Goal: Information Seeking & Learning: Learn about a topic

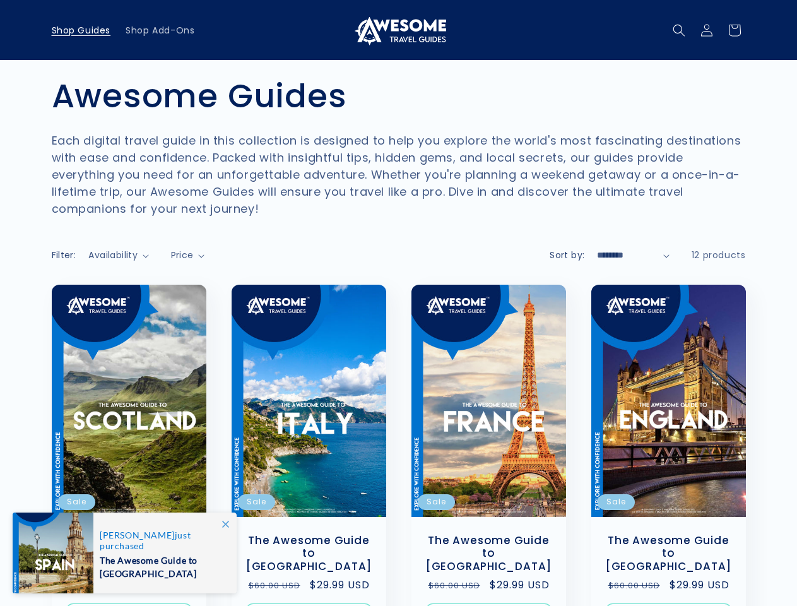
click at [679, 30] on icon "Search" at bounding box center [679, 30] width 13 height 13
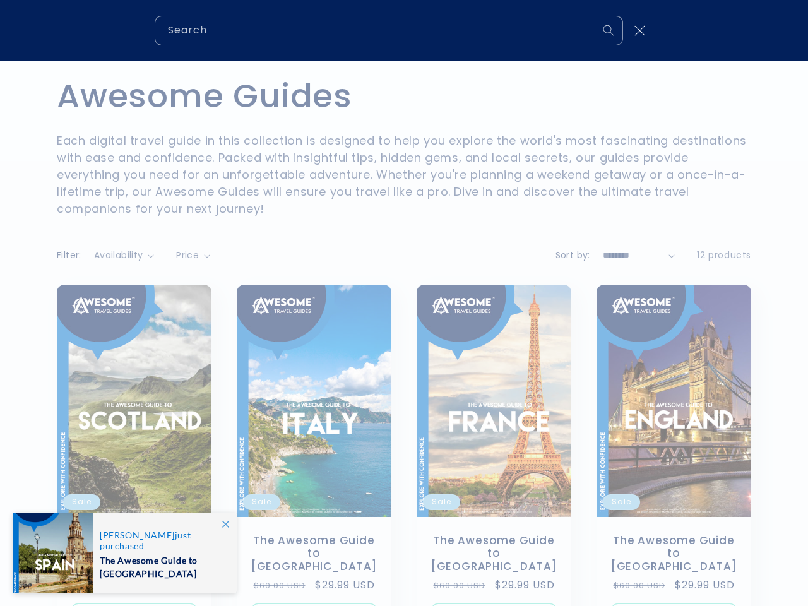
click at [680, 44] on div "Search" at bounding box center [404, 30] width 808 height 61
click at [0, 30] on div "Search" at bounding box center [0, 30] width 0 height 0
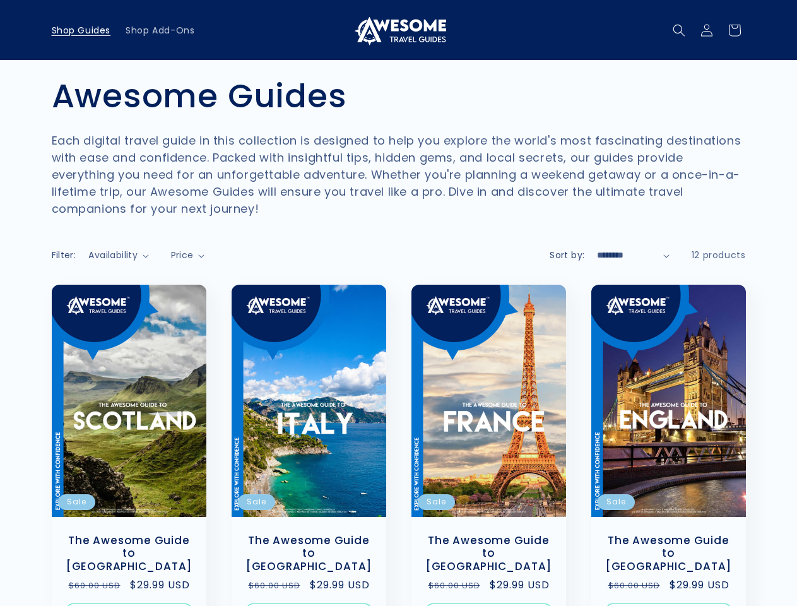
click at [189, 255] on span "Price" at bounding box center [182, 255] width 23 height 13
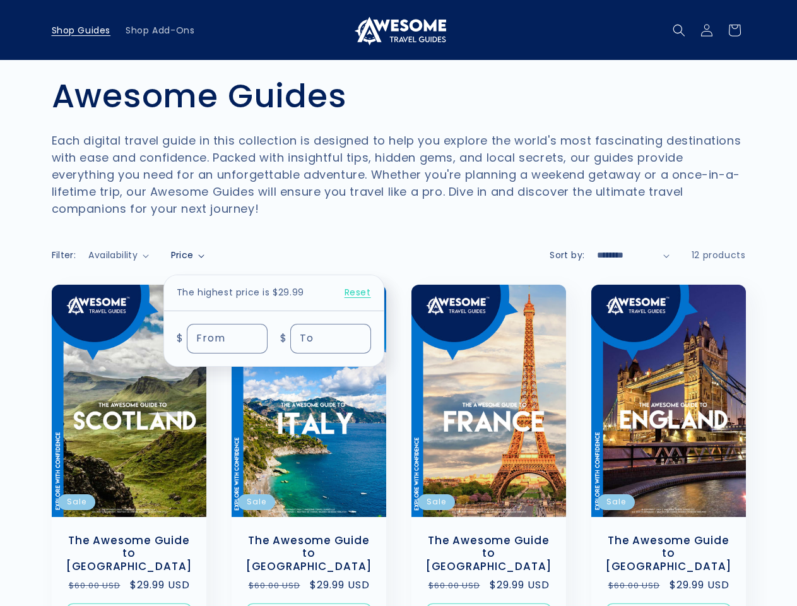
click at [171, 262] on summary "Price" at bounding box center [188, 255] width 34 height 13
